Goal: Task Accomplishment & Management: Use online tool/utility

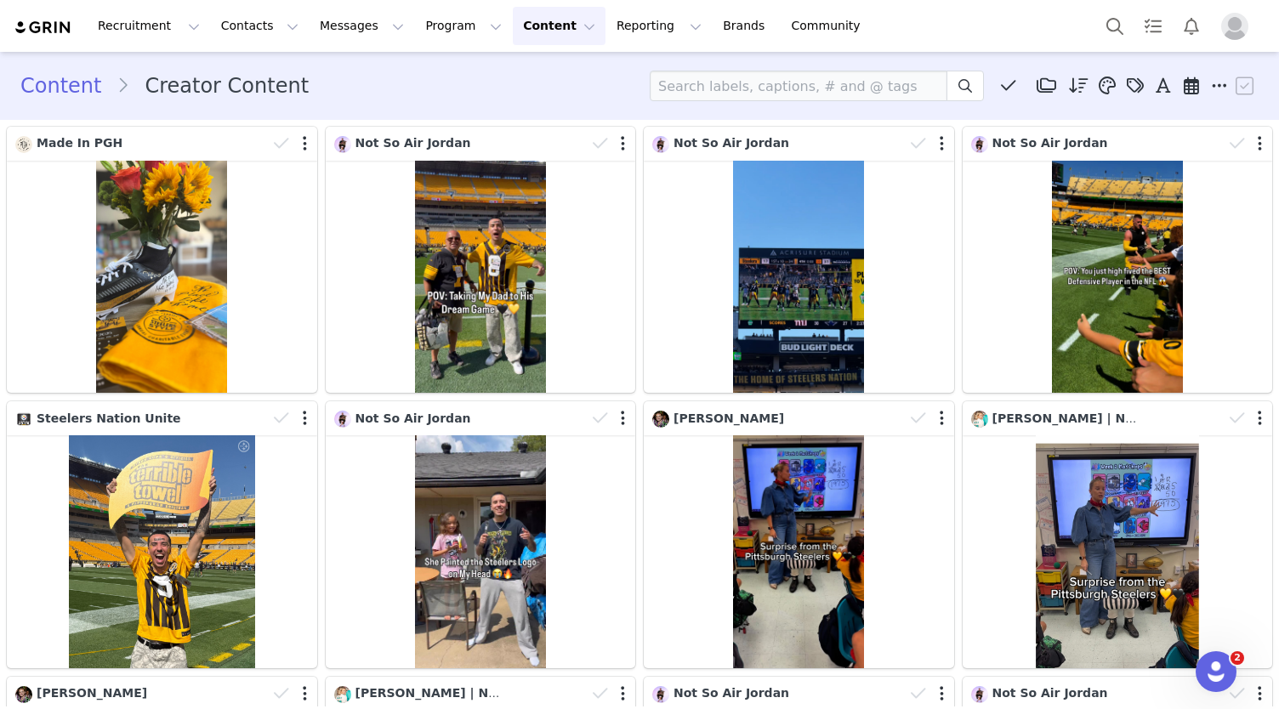
click at [490, 88] on div "Content Creator Content Media Library (0) Folders No folders have been created …" at bounding box center [639, 86] width 1238 height 31
click at [372, 65] on div "Content Creator Content Media Library (0) Folders No folders have been created …" at bounding box center [639, 86] width 1279 height 58
click at [446, 93] on div "Content Creator Content Media Library (0) Folders No folders have been created …" at bounding box center [639, 86] width 1238 height 31
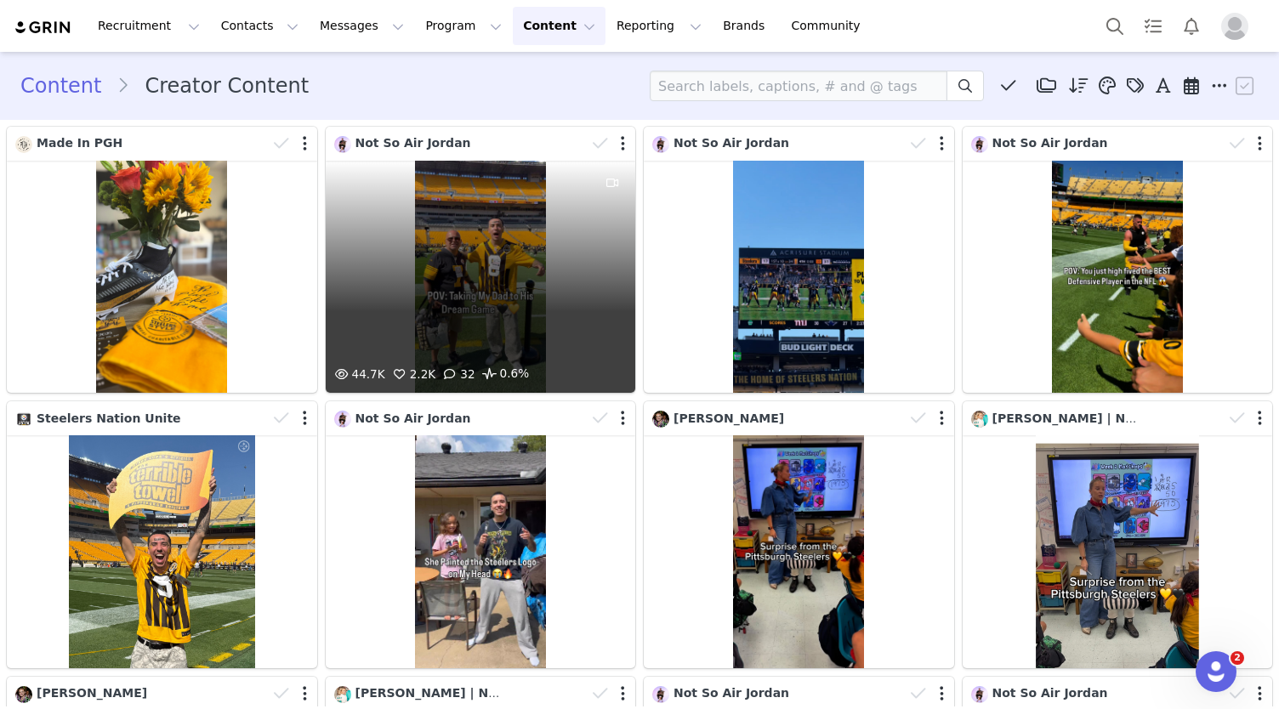
click at [458, 211] on div "44.7K 2.2K 32 0.6%" at bounding box center [481, 277] width 310 height 232
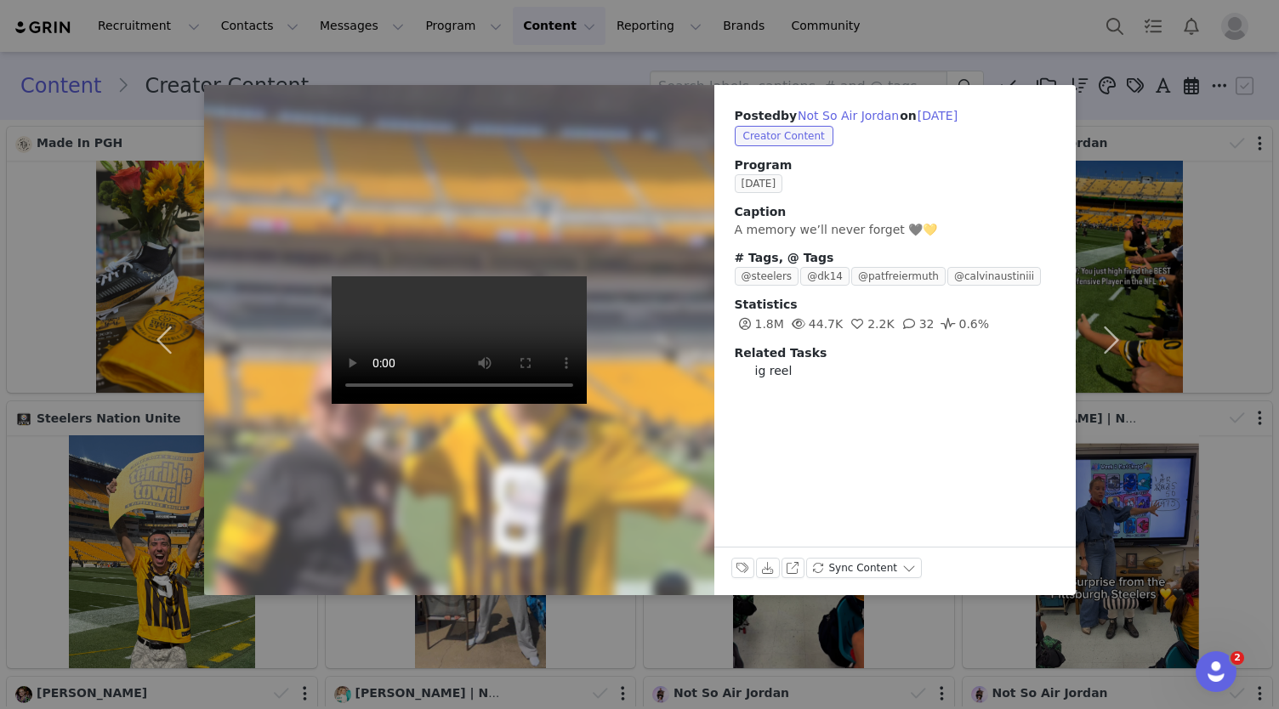
click at [834, 399] on div "Posted by Not So Air Jordan on Sep 16, 2025 Creator Content Program september 2…" at bounding box center [894, 242] width 361 height 315
click at [928, 26] on div "Posted by Not So Air Jordan on Sep 16, 2025 Creator Content Program september 2…" at bounding box center [639, 354] width 1279 height 709
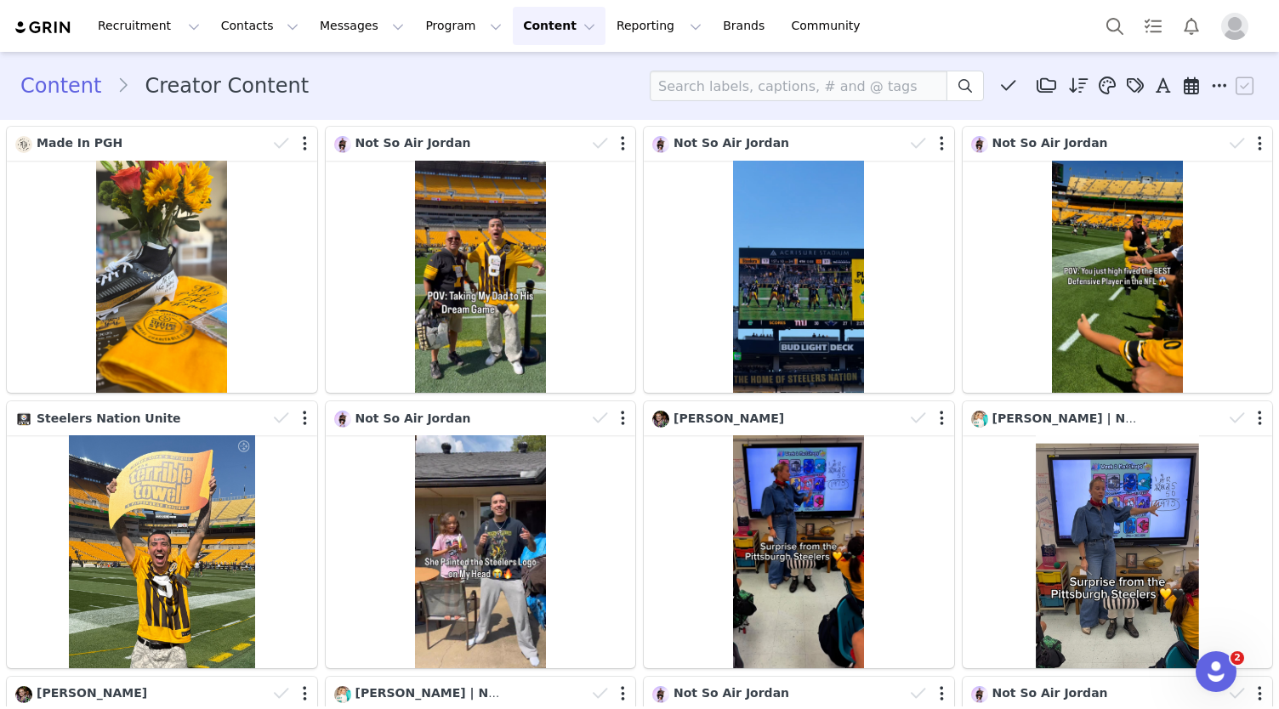
click at [448, 93] on div "Content Creator Content Media Library (0) Folders No folders have been created …" at bounding box center [639, 86] width 1238 height 31
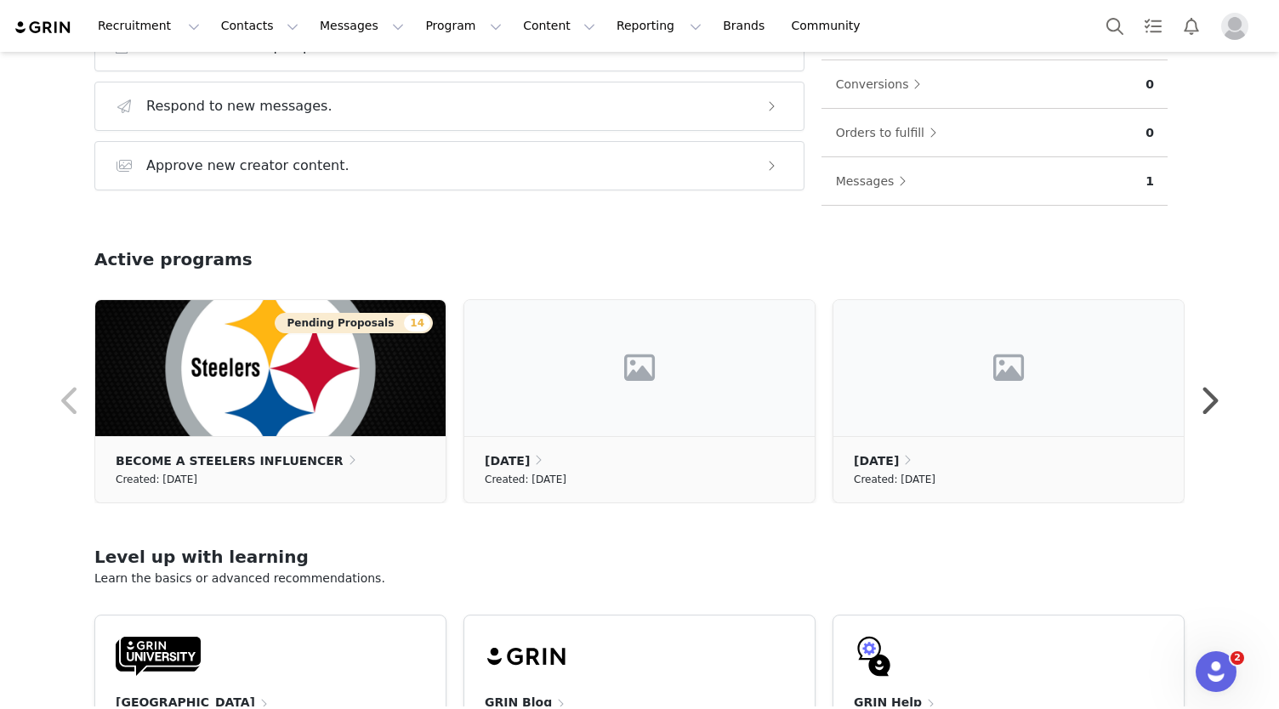
click at [284, 230] on div "Welcome, [PERSON_NAME]! Grow your program Take action with these steps: Search …" at bounding box center [640, 73] width 1172 height 587
click at [86, 185] on div "Grow your program Take action with these steps: Search for creators with AI. Se…" at bounding box center [449, 46] width 727 height 336
click at [260, 385] on img at bounding box center [270, 368] width 350 height 136
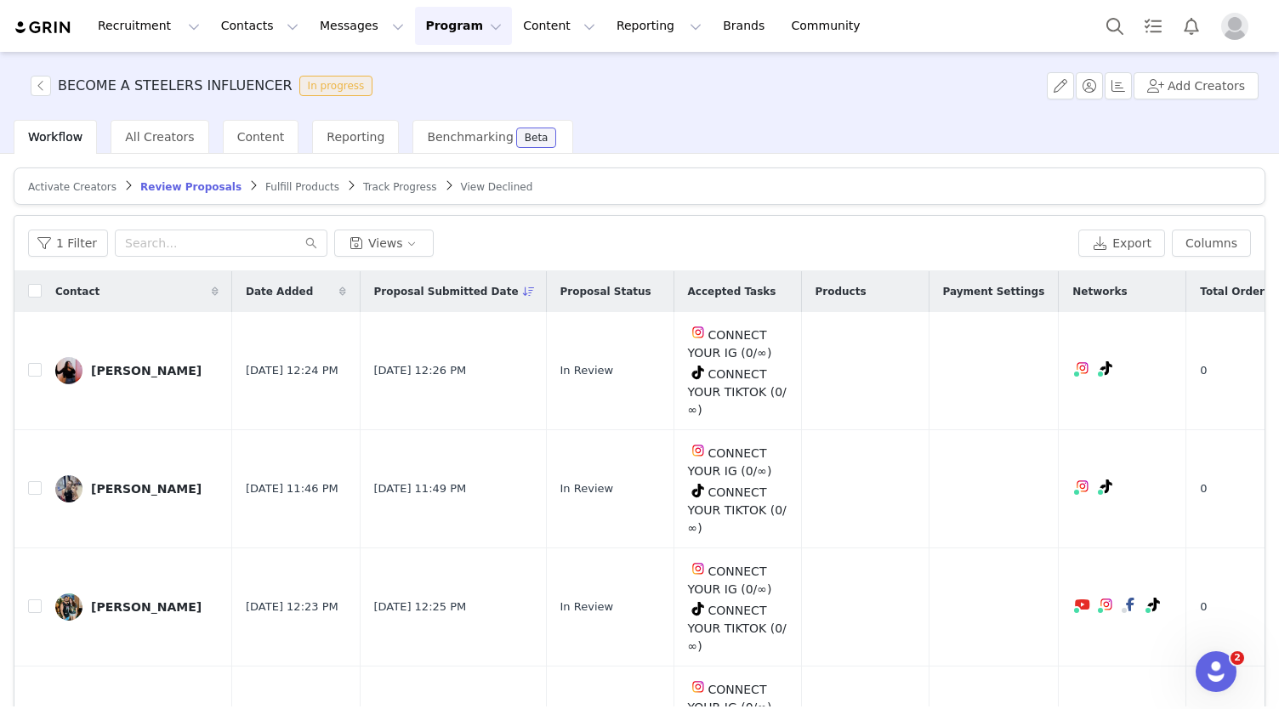
click at [750, 194] on article "Activate Creators Review Proposals Fulfill Products Track Progress View Declined" at bounding box center [640, 186] width 1252 height 37
click at [742, 81] on div "BECOME A STEELERS INFLUENCER In progress Add Creators" at bounding box center [639, 86] width 1279 height 68
click at [634, 105] on div "BECOME A STEELERS INFLUENCER In progress Add Creators" at bounding box center [639, 86] width 1279 height 68
click at [651, 139] on div "Workflow All Creators Content Reporting Benchmarking Beta" at bounding box center [646, 137] width 1265 height 34
